Goal: Information Seeking & Learning: Understand process/instructions

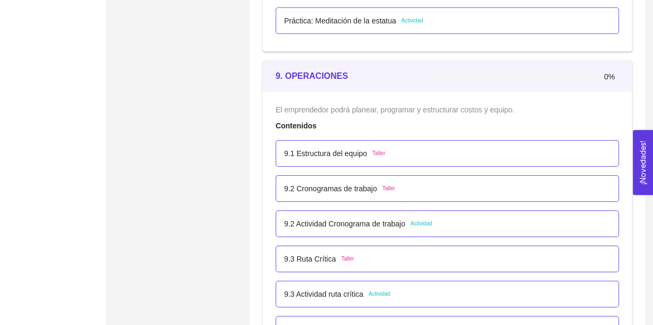
scroll to position [3532, 0]
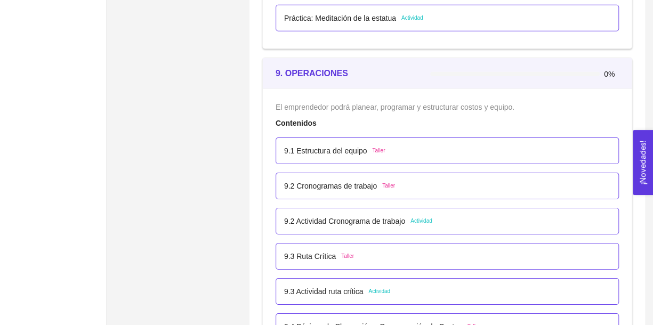
click at [338, 154] on div "9.1 Estructura del equipo Taller" at bounding box center [446, 150] width 343 height 27
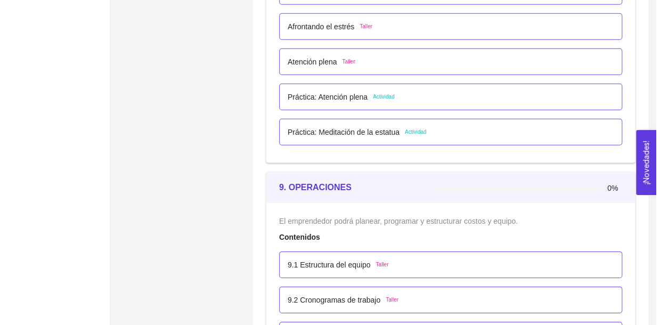
scroll to position [3418, 0]
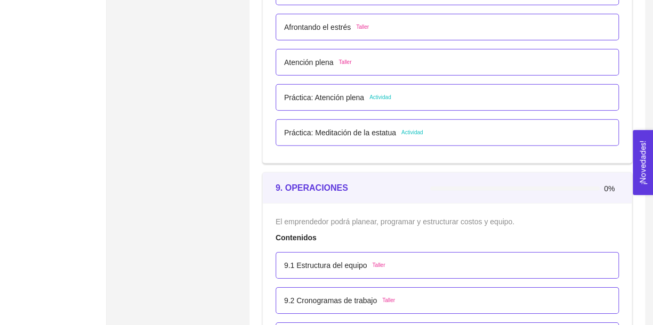
click at [348, 128] on p "Práctica: Meditación de la estatua" at bounding box center [340, 133] width 112 height 12
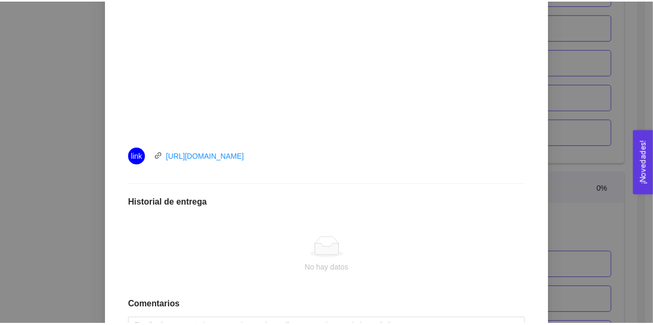
scroll to position [406, 0]
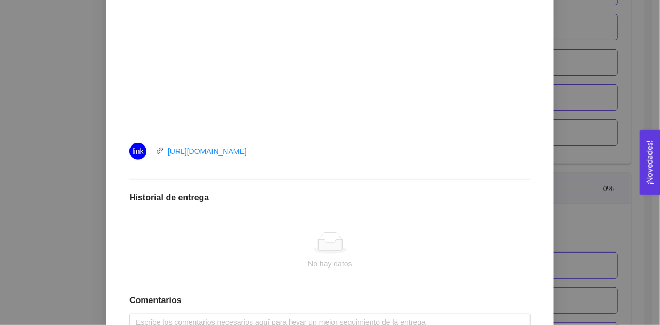
click at [600, 144] on div "8. BIENESTAR El emprendedor tendrá la capacidad de Microresilencia, Manejo de e…" at bounding box center [330, 162] width 660 height 325
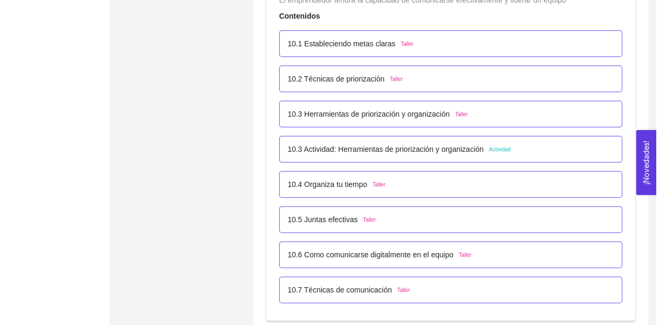
scroll to position [3983, 0]
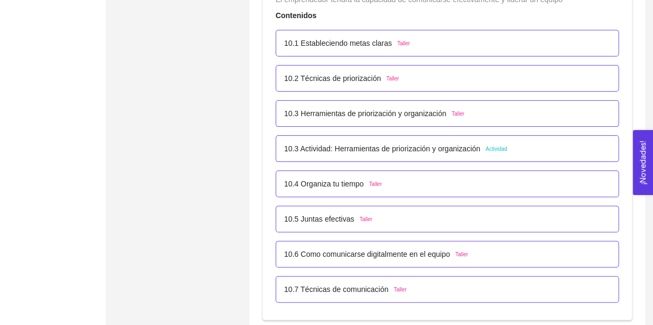
click at [341, 171] on div "10.4 Organiza tu tiempo Taller" at bounding box center [446, 183] width 343 height 27
click at [330, 187] on div "10.4 Organiza tu tiempo Taller" at bounding box center [446, 183] width 343 height 27
click at [338, 178] on p "10.4 Organiza tu tiempo" at bounding box center [323, 184] width 79 height 12
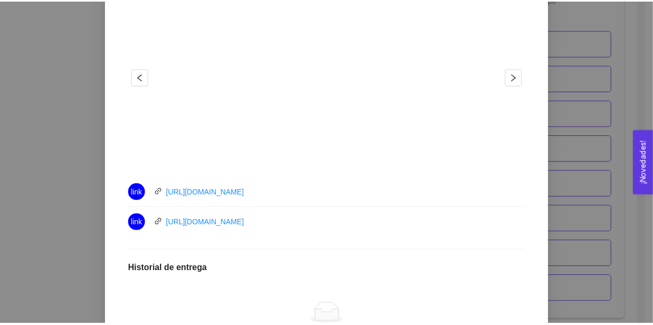
scroll to position [392, 0]
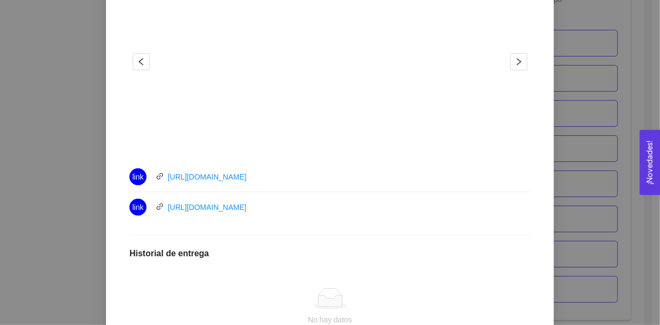
click at [596, 148] on div "10. COMUNICACIÓN Y LIDERAZGO EN ACCIÓN El emprendedor tendrá la capacidad de co…" at bounding box center [330, 162] width 660 height 325
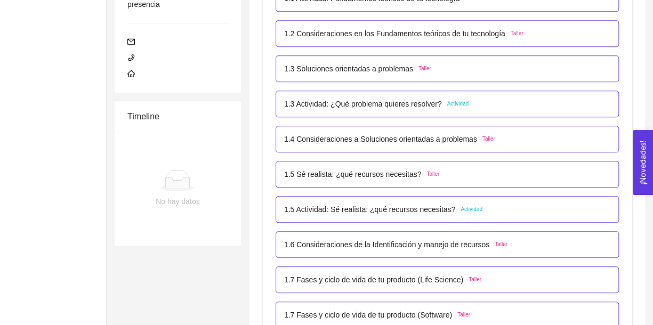
scroll to position [0, 0]
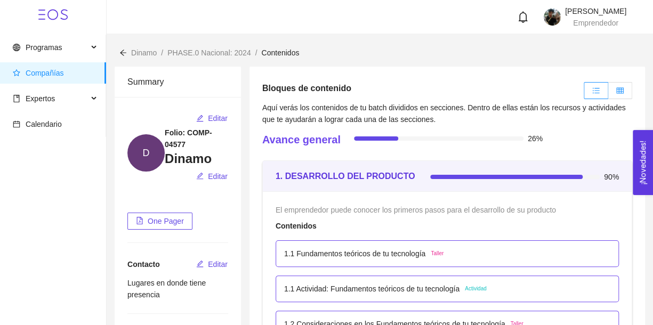
click at [617, 89] on icon "table" at bounding box center [619, 90] width 7 height 7
click at [608, 93] on input "radio" at bounding box center [608, 93] width 0 height 0
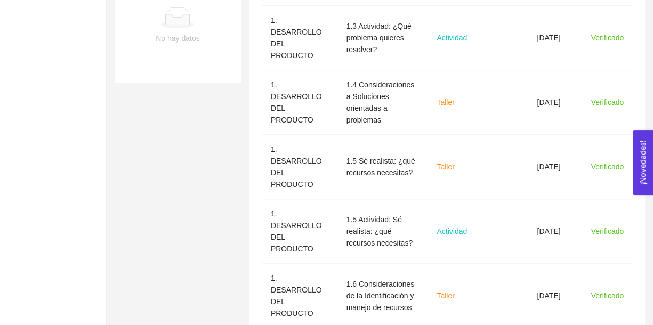
scroll to position [562, 0]
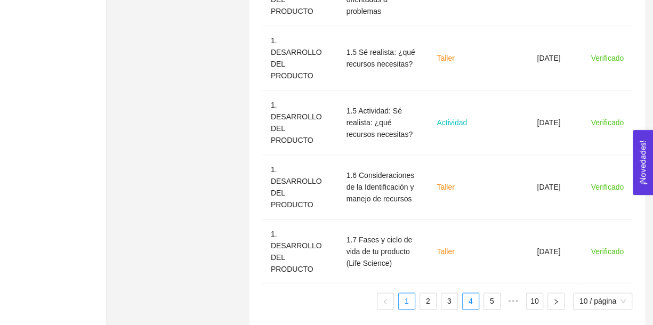
click at [471, 293] on link "4" at bounding box center [470, 301] width 16 height 16
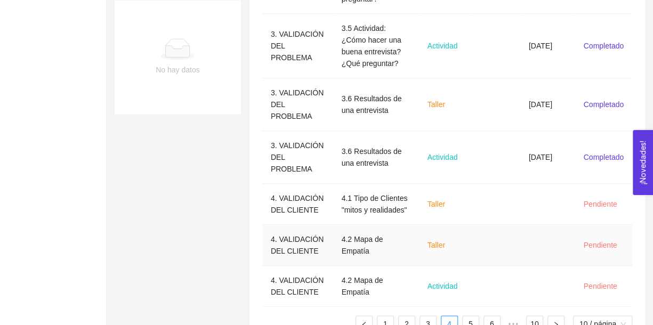
scroll to position [445, 0]
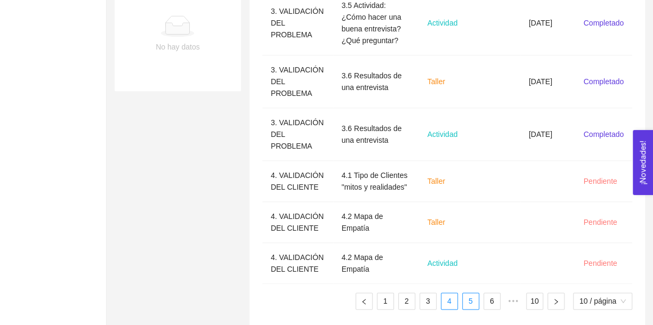
click at [473, 295] on link "5" at bounding box center [470, 301] width 16 height 16
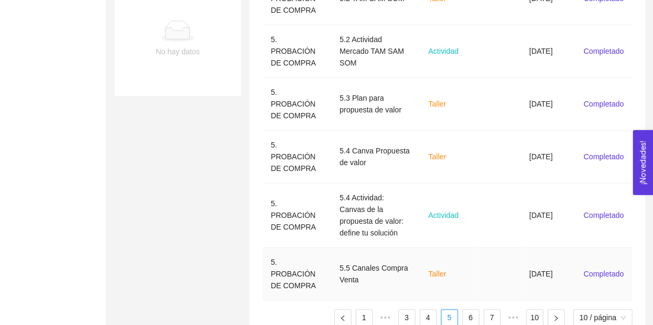
scroll to position [457, 0]
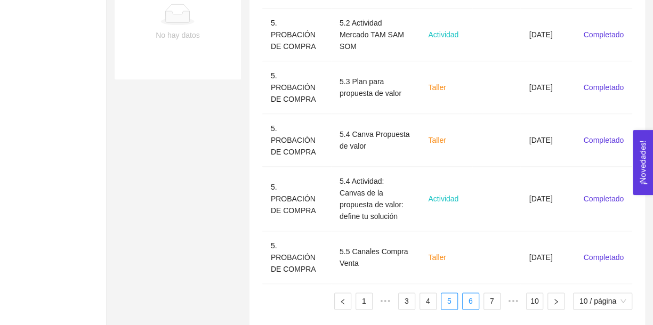
click at [478, 295] on li "6" at bounding box center [470, 300] width 17 height 17
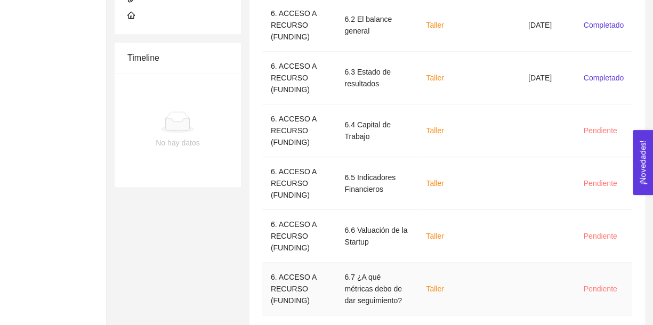
scroll to position [445, 0]
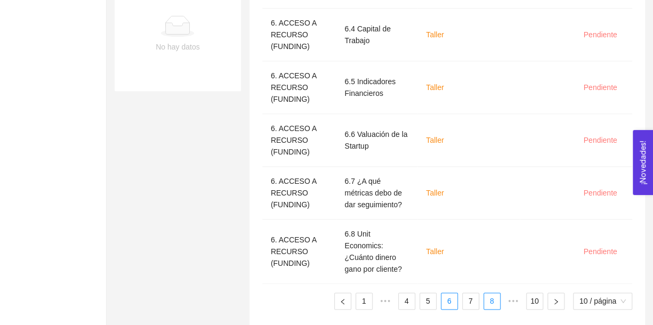
click at [485, 293] on link "8" at bounding box center [492, 301] width 16 height 16
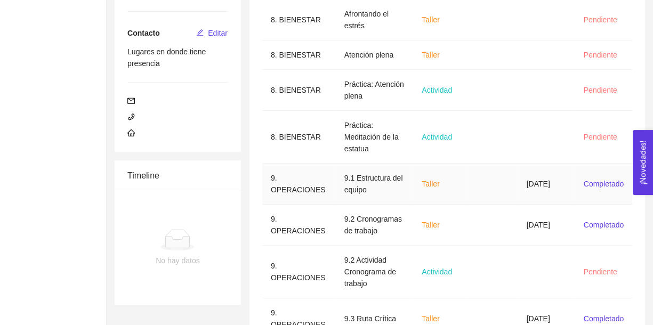
scroll to position [328, 0]
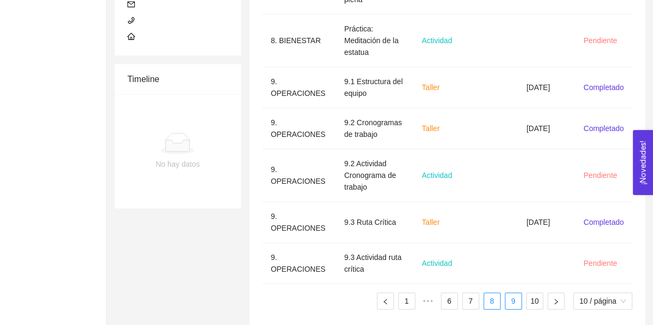
click at [512, 293] on link "9" at bounding box center [513, 301] width 16 height 16
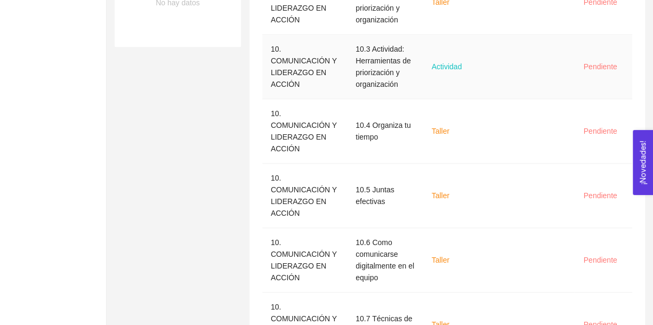
scroll to position [562, 0]
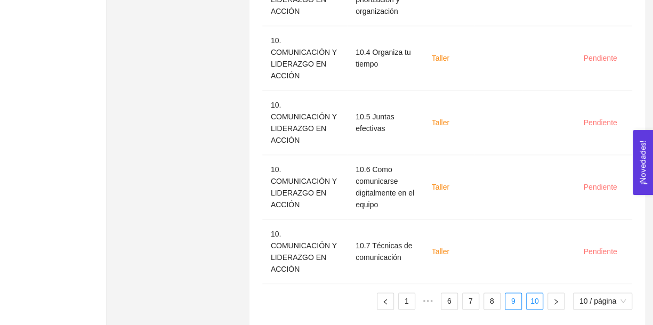
click at [530, 293] on link "10" at bounding box center [534, 301] width 16 height 16
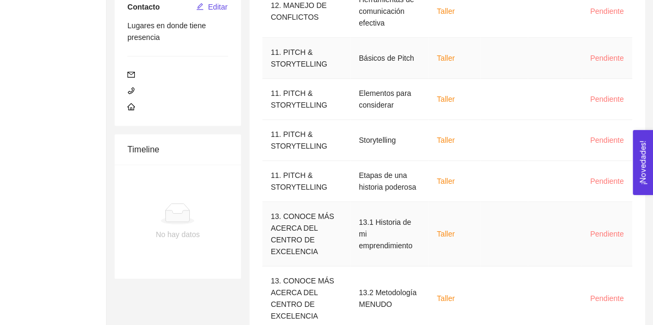
scroll to position [316, 0]
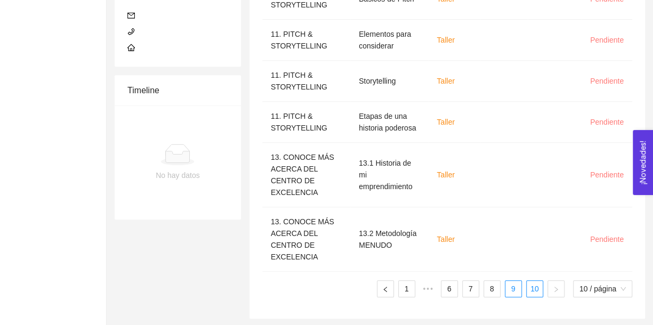
click at [511, 286] on link "9" at bounding box center [513, 289] width 16 height 16
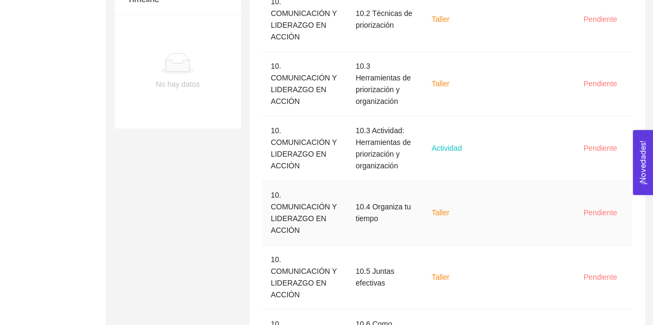
scroll to position [562, 0]
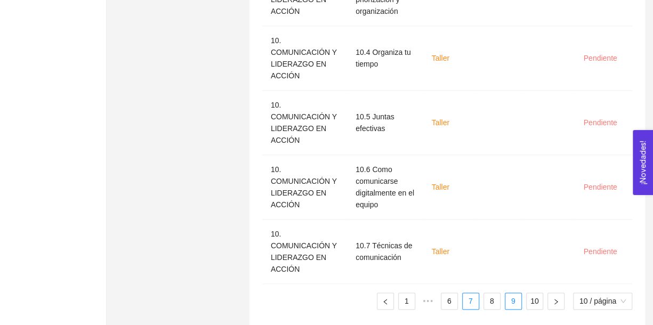
click at [469, 293] on link "7" at bounding box center [470, 301] width 16 height 16
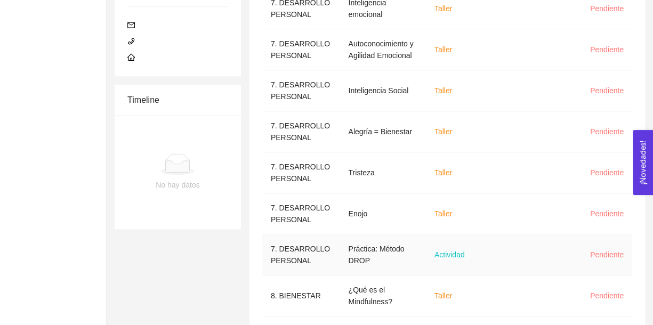
scroll to position [307, 0]
click at [448, 313] on div "Sección Nombre del contenido Tipo de contenido Fecha límite Fecha de entrega St…" at bounding box center [447, 91] width 370 height 500
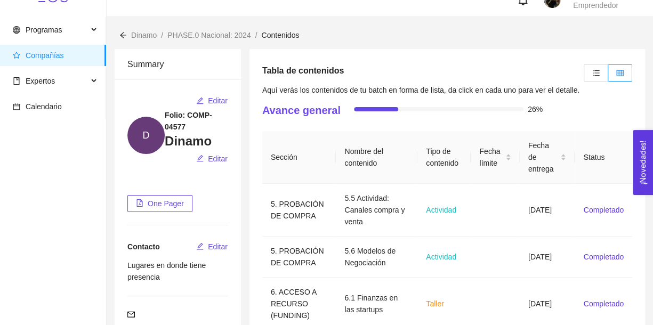
scroll to position [0, 0]
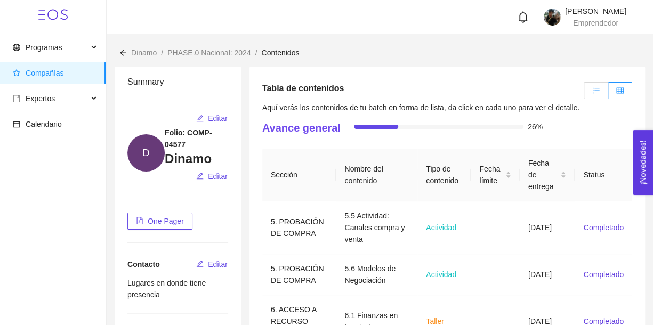
click at [596, 93] on icon "unordered-list" at bounding box center [595, 90] width 7 height 7
click at [584, 93] on input "radio" at bounding box center [584, 93] width 0 height 0
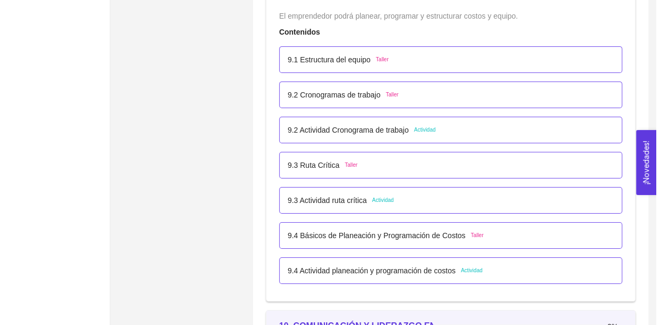
scroll to position [3624, 0]
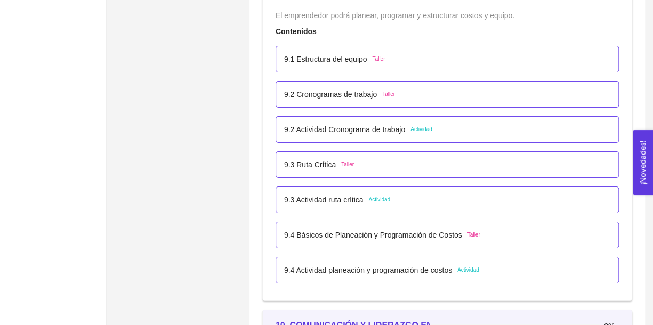
click at [343, 92] on p "9.2 Cronogramas de trabajo" at bounding box center [330, 94] width 93 height 12
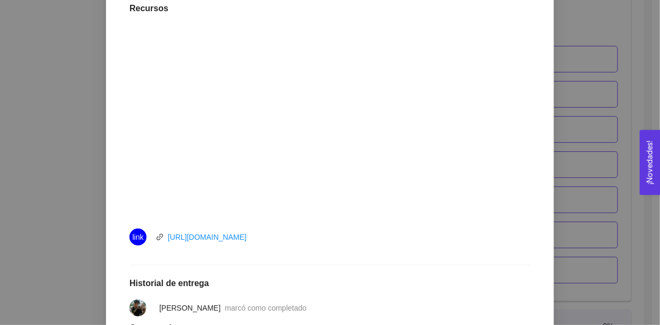
scroll to position [322, 0]
click at [214, 238] on link "[URL][DOMAIN_NAME]" at bounding box center [207, 238] width 79 height 9
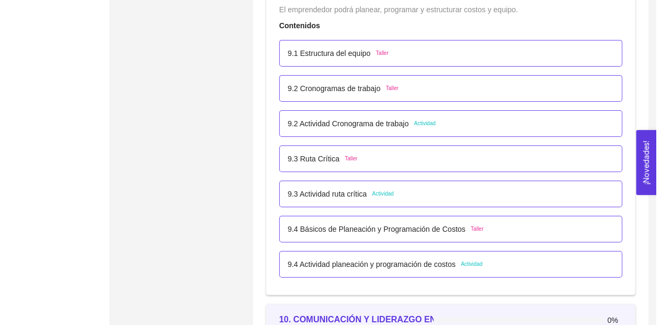
scroll to position [3629, 0]
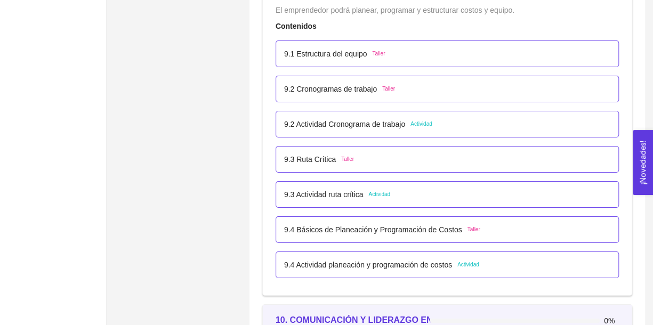
click at [345, 118] on p "9.2 Actividad Cronograma de trabajo" at bounding box center [344, 124] width 121 height 12
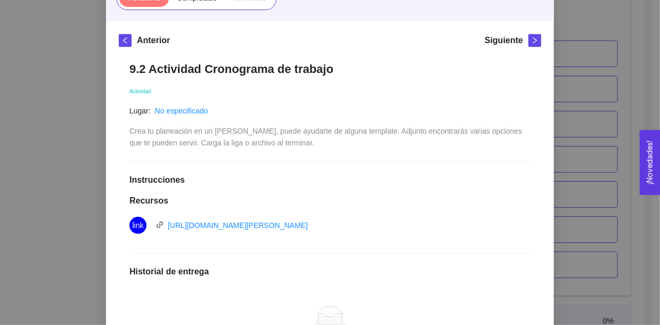
scroll to position [148, 0]
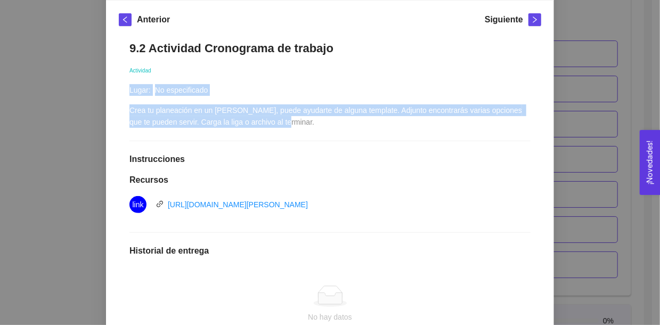
drag, startPoint x: 121, startPoint y: 108, endPoint x: 293, endPoint y: 117, distance: 171.8
click at [293, 117] on div "9.2 Actividad Cronograma de trabajo Actividad Lugar: No especificado Crea tu pl…" at bounding box center [330, 230] width 422 height 401
click at [293, 117] on div "Crea tu planeación en un [PERSON_NAME], puede ayudarte de alguna template. Adju…" at bounding box center [329, 115] width 401 height 23
drag, startPoint x: 129, startPoint y: 110, endPoint x: 336, endPoint y: 119, distance: 206.9
click at [336, 119] on div "Crea tu planeación en un [PERSON_NAME], puede ayudarte de alguna template. Adju…" at bounding box center [329, 115] width 401 height 23
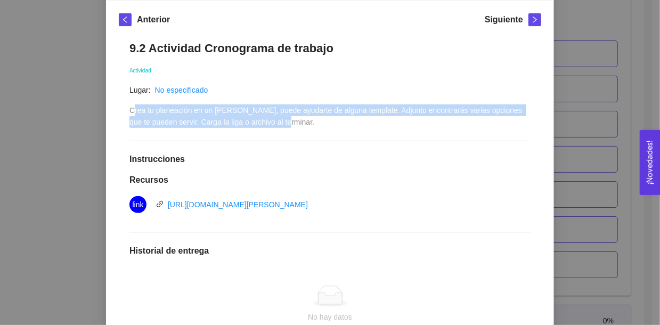
click at [287, 125] on div "Crea tu planeación en un [PERSON_NAME], puede ayudarte de alguna template. Adju…" at bounding box center [329, 115] width 401 height 23
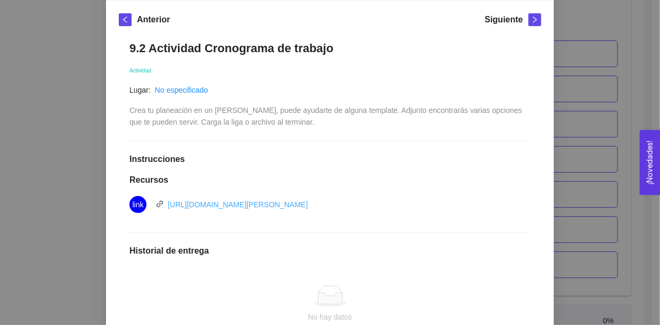
click at [245, 208] on link "[URL][DOMAIN_NAME][PERSON_NAME]" at bounding box center [238, 204] width 140 height 9
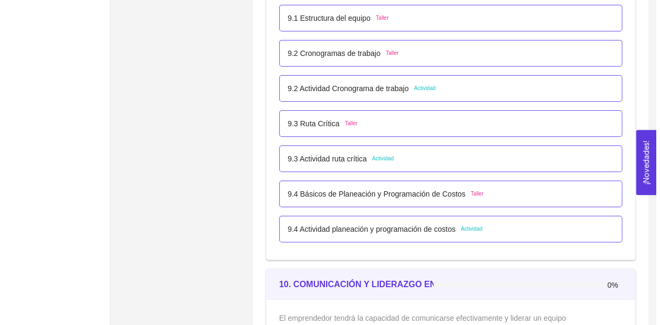
scroll to position [3668, 0]
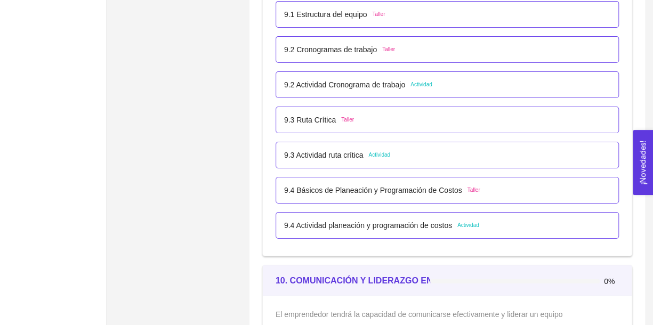
click at [349, 82] on p "9.2 Actividad Cronograma de trabajo" at bounding box center [344, 85] width 121 height 12
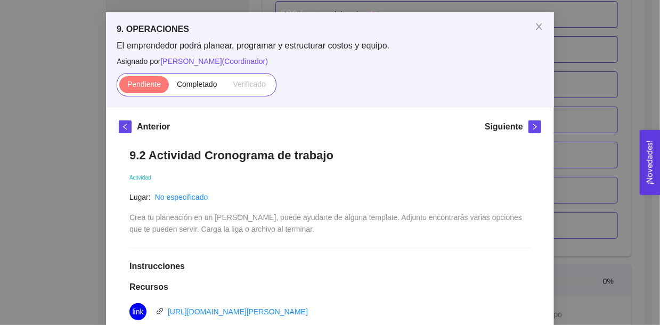
scroll to position [39, 0]
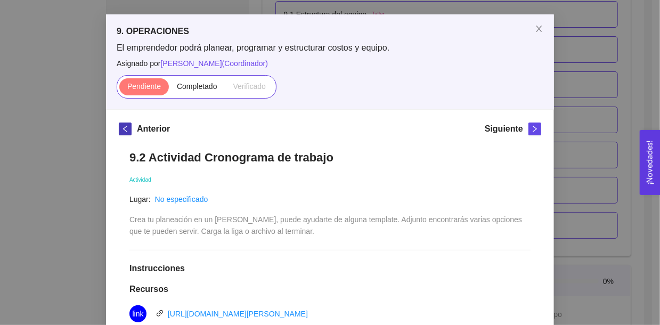
click at [127, 128] on span "left" at bounding box center [125, 128] width 12 height 7
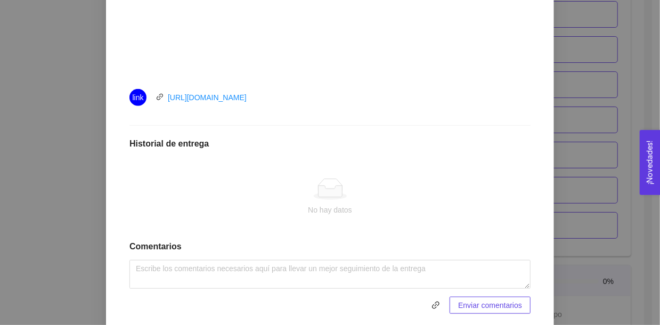
scroll to position [448, 0]
click at [574, 131] on div "9. OPERACIONES El emprendedor podrá planear, programar y estructurar costos y e…" at bounding box center [330, 162] width 660 height 325
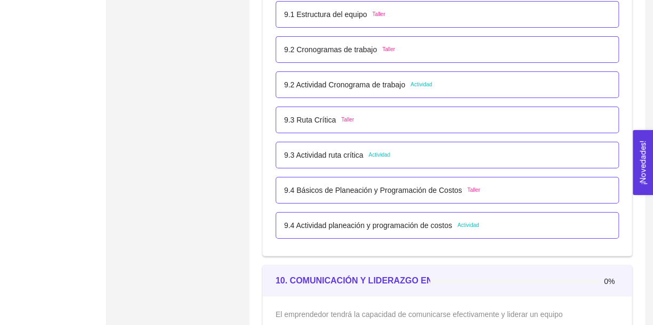
click at [388, 73] on div "9.2 Actividad Cronograma de trabajo Actividad" at bounding box center [446, 84] width 343 height 27
click at [388, 79] on p "9.2 Actividad Cronograma de trabajo" at bounding box center [344, 85] width 121 height 12
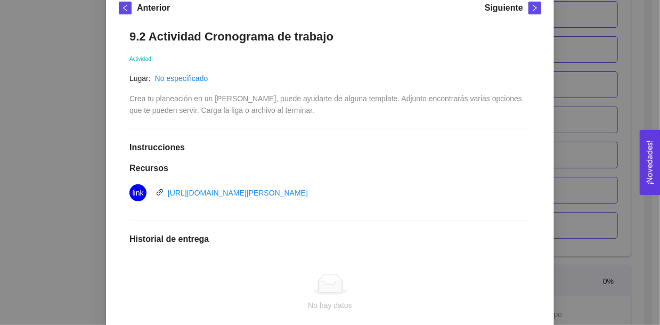
scroll to position [169, 0]
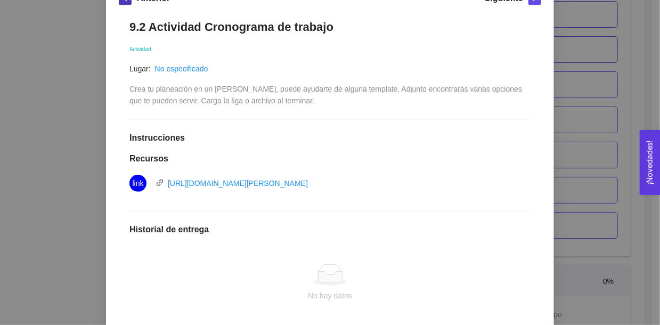
click at [119, 4] on div "Anterior" at bounding box center [144, 0] width 51 height 17
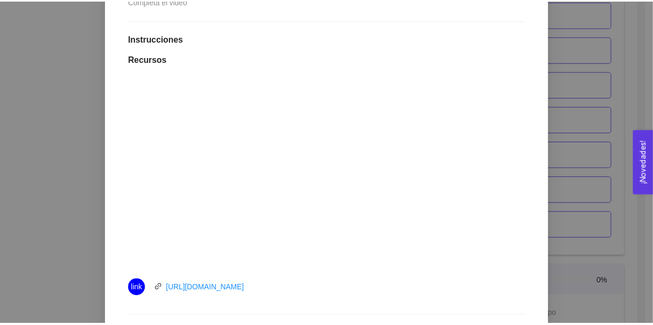
scroll to position [248, 0]
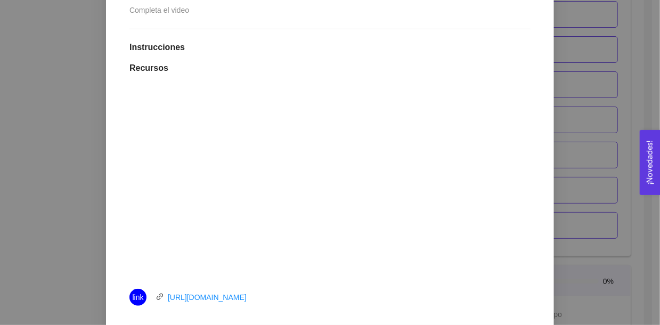
click at [55, 166] on div "9. OPERACIONES El emprendedor podrá planear, programar y estructurar costos y e…" at bounding box center [330, 162] width 660 height 325
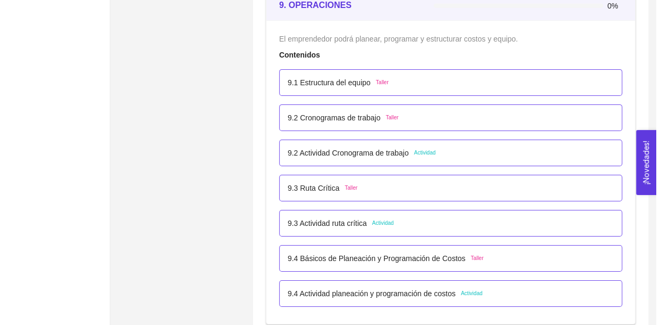
scroll to position [3598, 0]
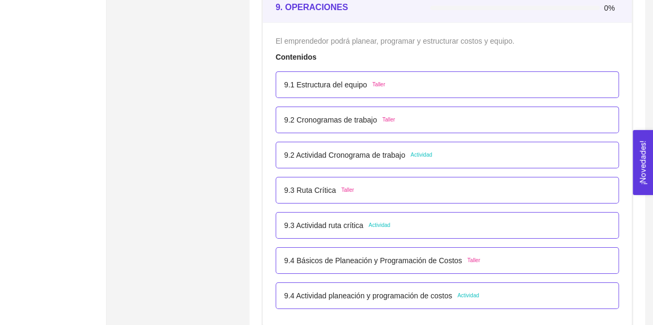
click at [341, 85] on p "9.1 Estructura del equipo" at bounding box center [325, 85] width 83 height 12
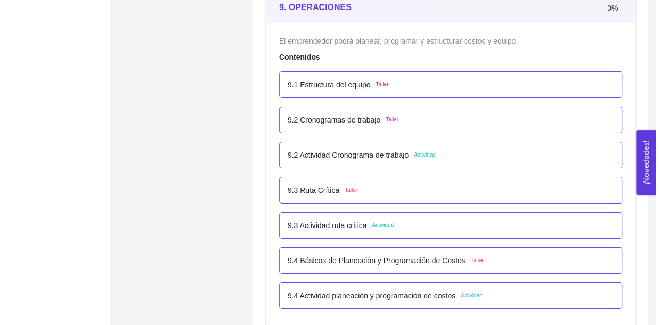
scroll to position [0, 0]
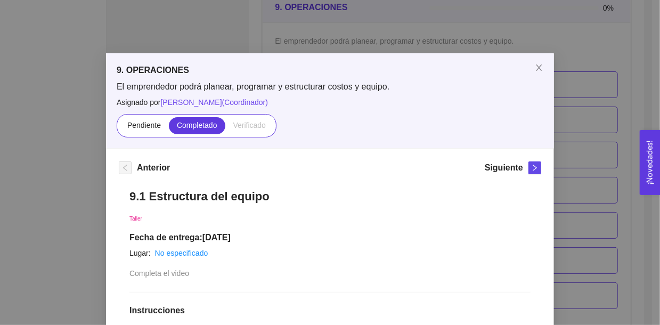
click at [361, 20] on div "9. OPERACIONES El emprendedor podrá planear, programar y estructurar costos y e…" at bounding box center [330, 162] width 660 height 325
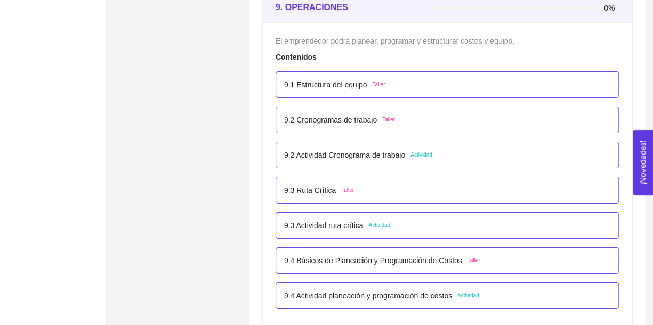
click at [361, 114] on p "9.2 Cronogramas de trabajo" at bounding box center [330, 120] width 93 height 12
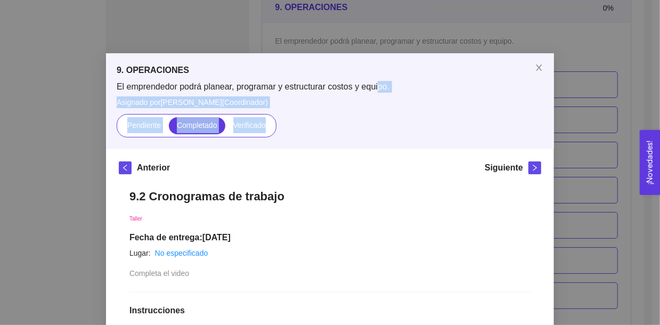
drag, startPoint x: 361, startPoint y: 111, endPoint x: 375, endPoint y: 92, distance: 24.4
click at [375, 92] on div "El emprendedor podrá planear, programar y estructurar costos y equipo. Asignado…" at bounding box center [330, 109] width 427 height 56
click at [375, 92] on span "El emprendedor podrá planear, programar y estructurar costos y equipo." at bounding box center [330, 87] width 427 height 12
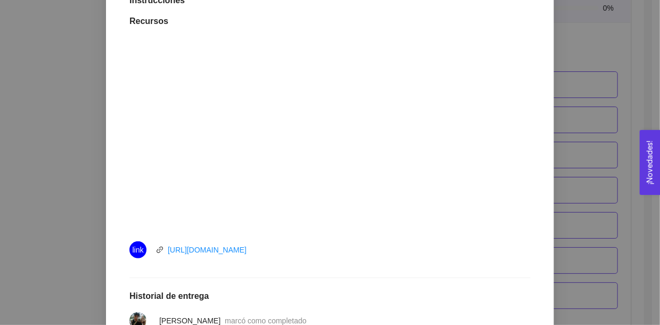
scroll to position [311, 0]
